Goal: Task Accomplishment & Management: Manage account settings

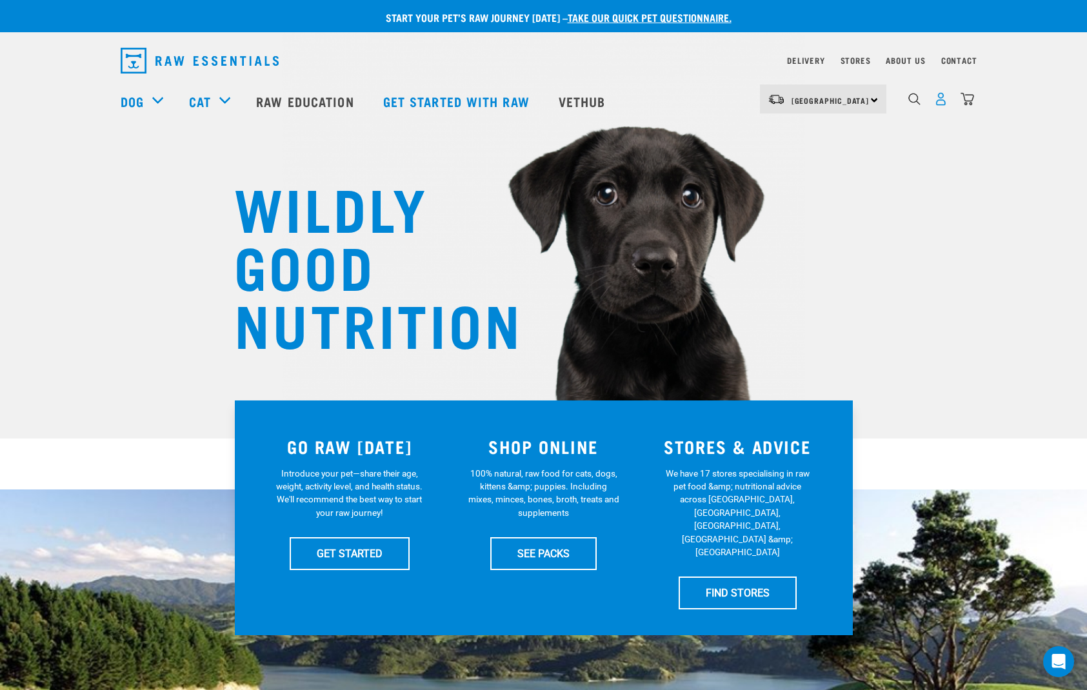
click at [942, 102] on img "dropdown navigation" at bounding box center [941, 99] width 14 height 14
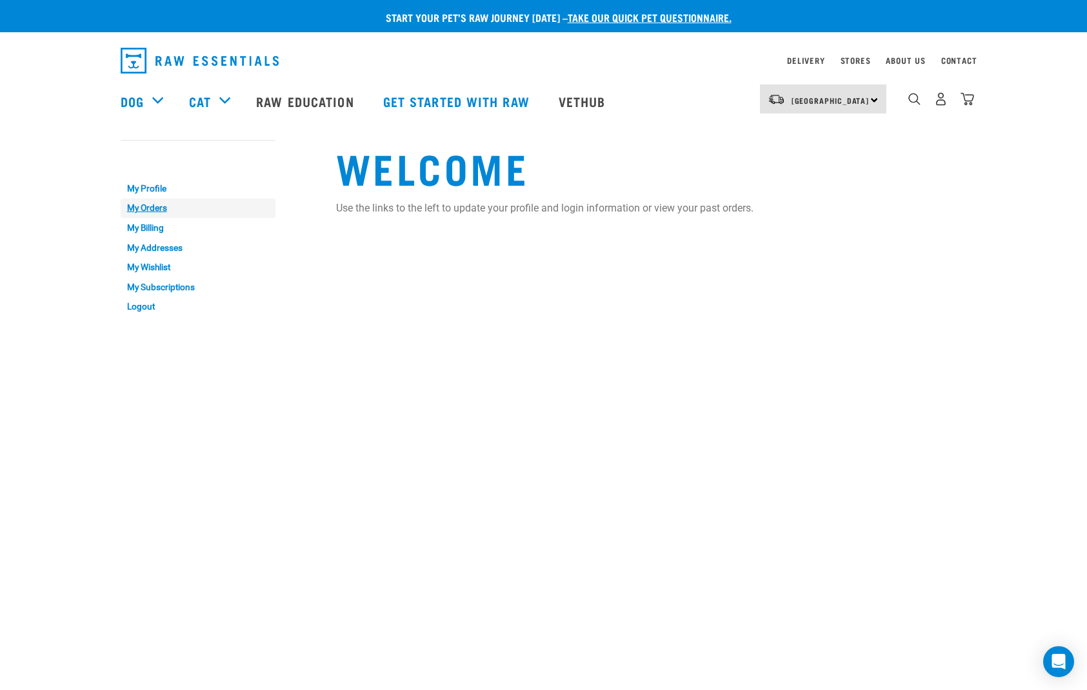
click at [150, 204] on link "My Orders" at bounding box center [198, 209] width 155 height 20
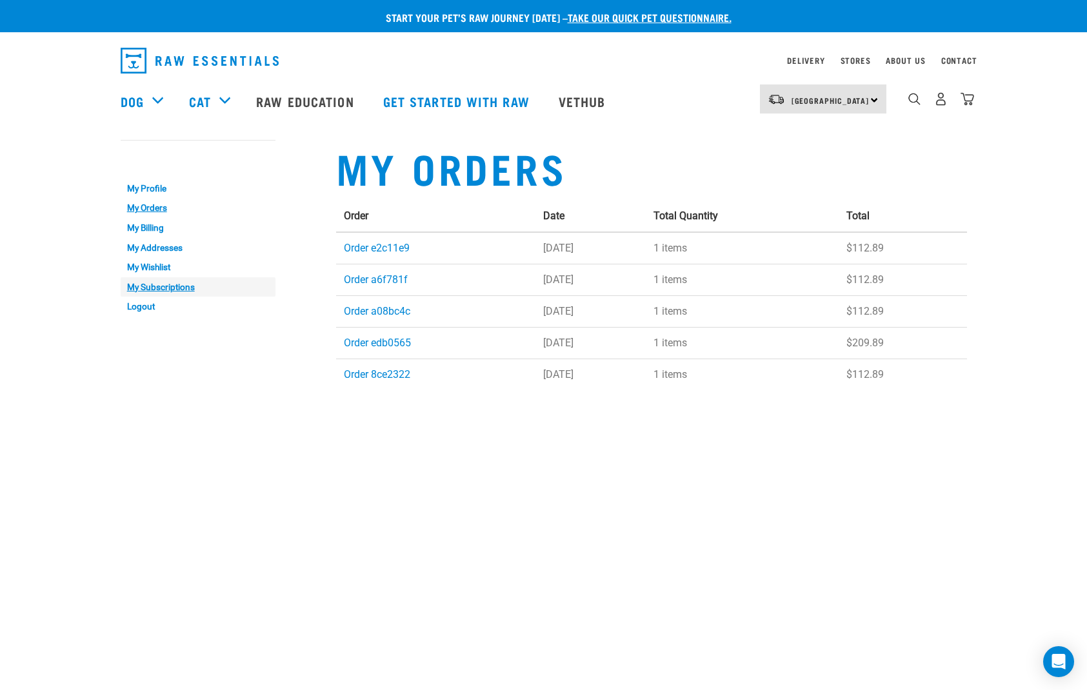
click at [159, 281] on link "My Subscriptions" at bounding box center [198, 287] width 155 height 20
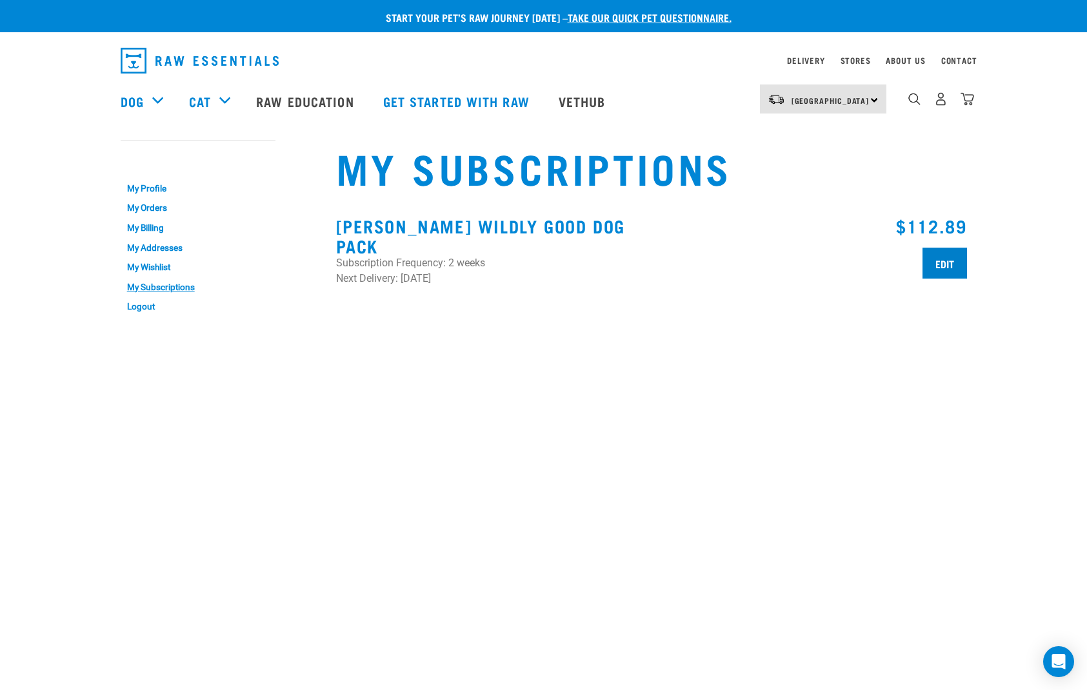
click at [939, 261] on input "Edit" at bounding box center [944, 263] width 44 height 31
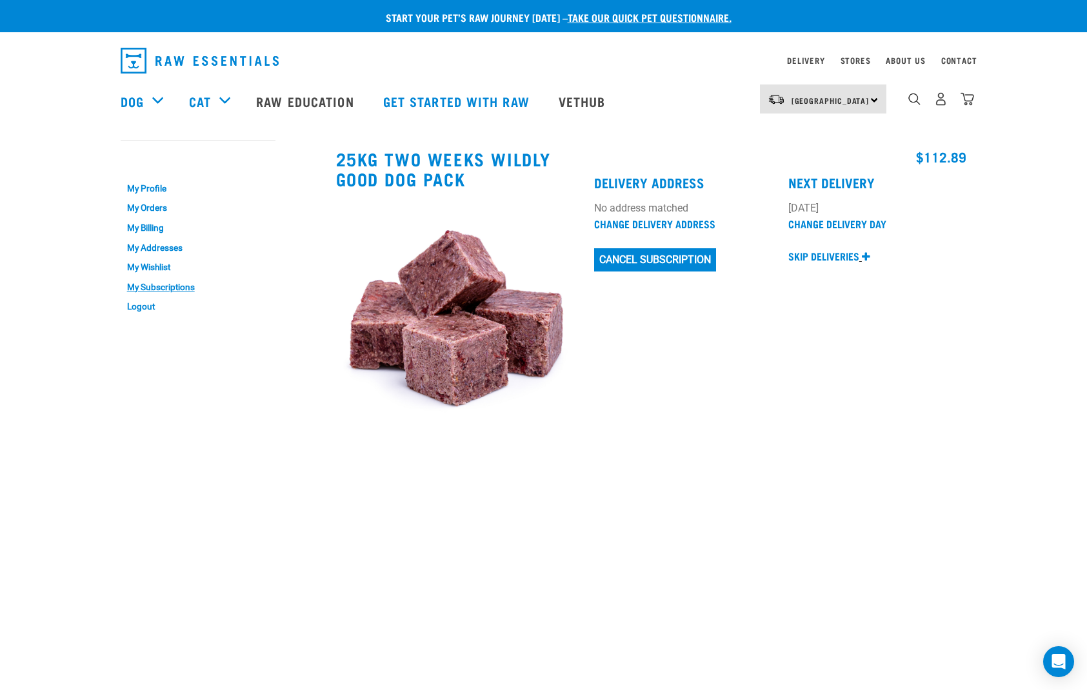
click at [826, 252] on p "Skip deliveries" at bounding box center [823, 255] width 71 height 15
click at [813, 353] on label "Skip" at bounding box center [816, 354] width 56 height 14
click at [796, 353] on 2025 "Skip" at bounding box center [792, 352] width 8 height 8
checkbox 2025 "true"
